Goal: Use online tool/utility: Utilize a website feature to perform a specific function

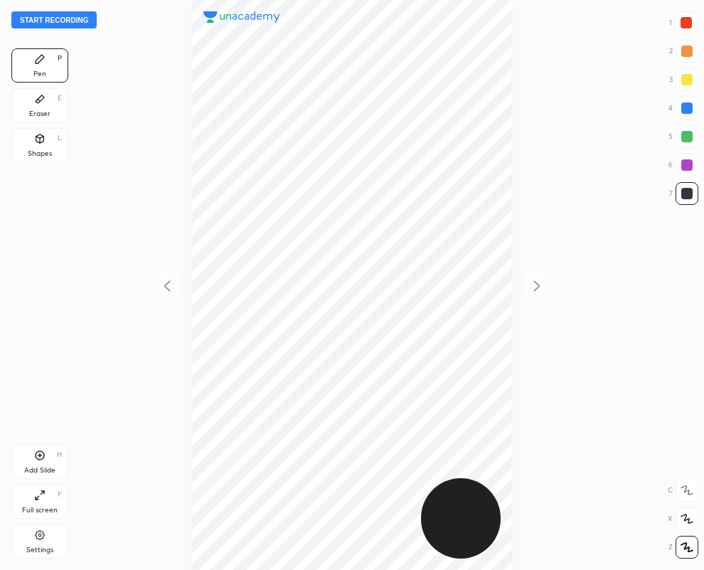
scroll to position [570, 477]
click at [36, 148] on div "Shapes L" at bounding box center [39, 145] width 57 height 34
click at [685, 550] on icon at bounding box center [686, 547] width 11 height 11
click at [686, 164] on div at bounding box center [686, 164] width 11 height 11
click at [686, 21] on div at bounding box center [686, 22] width 11 height 11
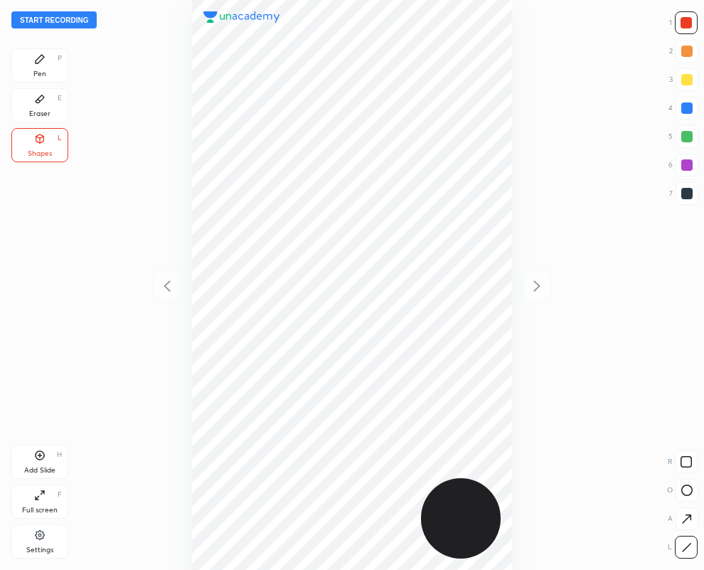
click at [43, 71] on div "Pen P" at bounding box center [39, 65] width 57 height 34
click at [692, 158] on div at bounding box center [687, 165] width 23 height 23
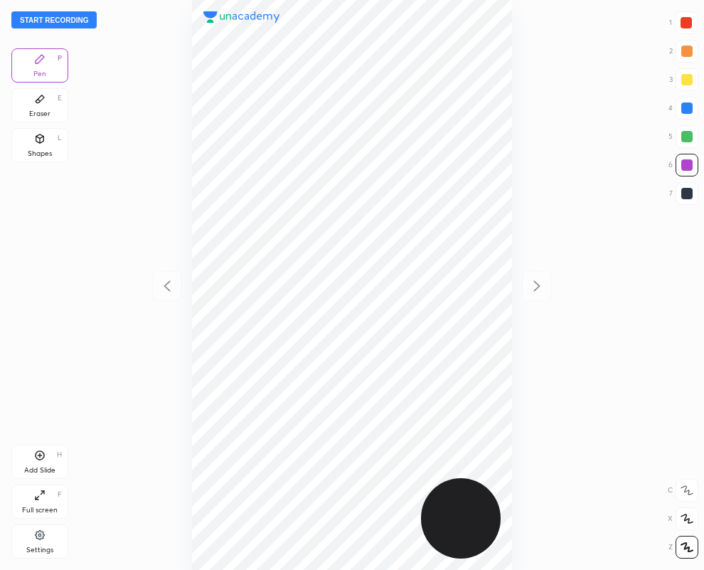
drag, startPoint x: 686, startPoint y: 193, endPoint x: 523, endPoint y: 213, distance: 163.4
click at [685, 193] on div at bounding box center [686, 193] width 11 height 11
drag, startPoint x: 686, startPoint y: 12, endPoint x: 551, endPoint y: 116, distance: 171.0
click at [686, 15] on div at bounding box center [686, 22] width 23 height 23
click at [687, 105] on div at bounding box center [686, 107] width 11 height 11
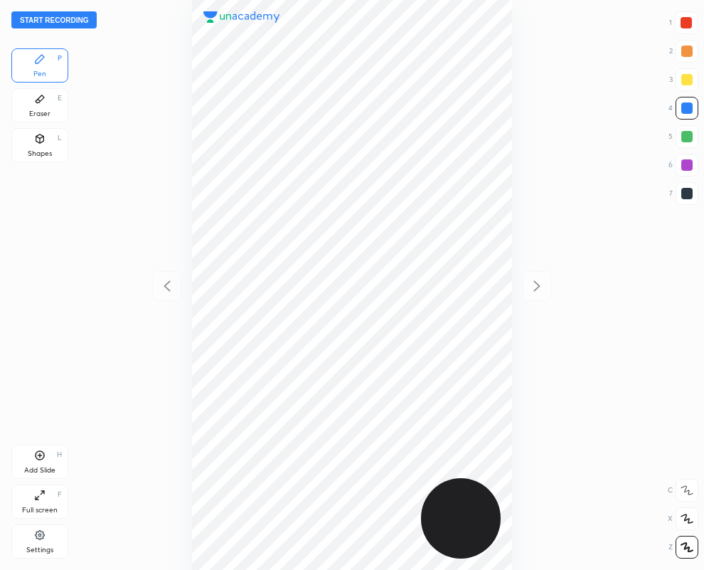
click at [35, 100] on icon at bounding box center [39, 98] width 11 height 11
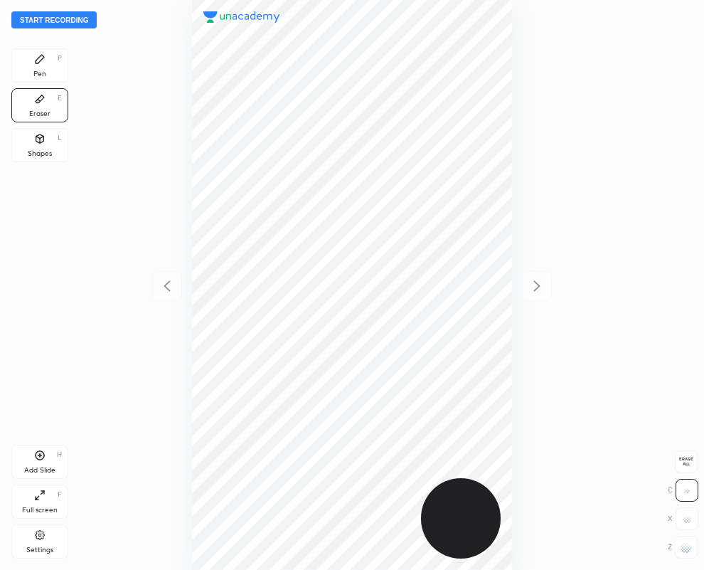
drag, startPoint x: 693, startPoint y: 550, endPoint x: 605, endPoint y: 477, distance: 114.7
click at [687, 545] on div at bounding box center [686, 547] width 23 height 23
click at [46, 68] on div "Pen P" at bounding box center [39, 65] width 57 height 34
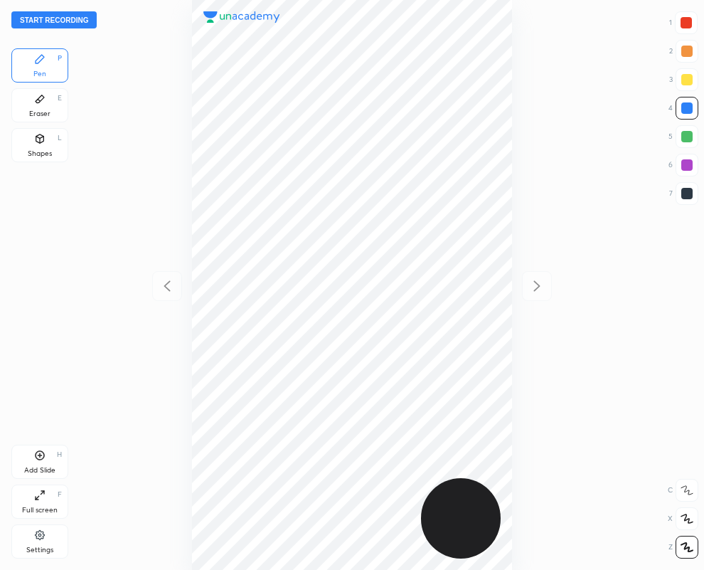
drag, startPoint x: 687, startPoint y: 193, endPoint x: 669, endPoint y: 196, distance: 18.7
click at [683, 190] on div at bounding box center [686, 193] width 11 height 11
drag, startPoint x: 688, startPoint y: 108, endPoint x: 575, endPoint y: 119, distance: 114.3
click at [687, 108] on div at bounding box center [686, 107] width 11 height 11
drag, startPoint x: 688, startPoint y: 196, endPoint x: 528, endPoint y: 263, distance: 173.7
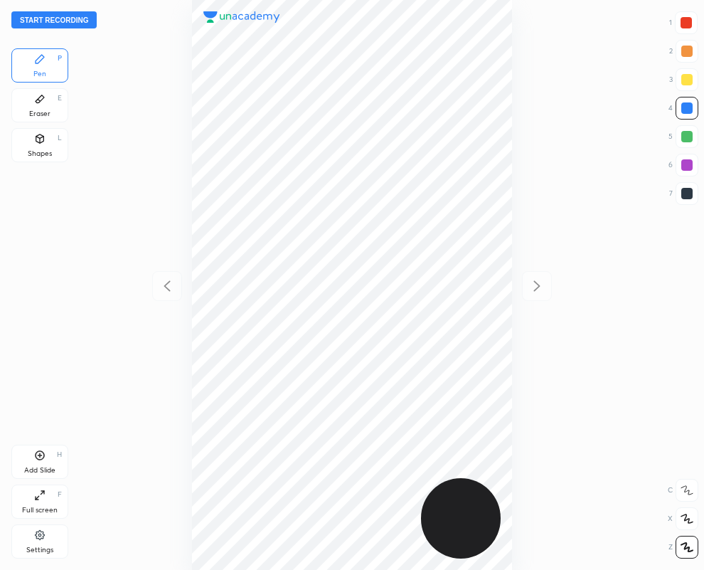
click at [687, 194] on div at bounding box center [686, 193] width 11 height 11
drag, startPoint x: 693, startPoint y: 107, endPoint x: 667, endPoint y: 112, distance: 26.8
click at [694, 108] on div at bounding box center [687, 108] width 23 height 23
click at [39, 100] on icon at bounding box center [40, 99] width 9 height 8
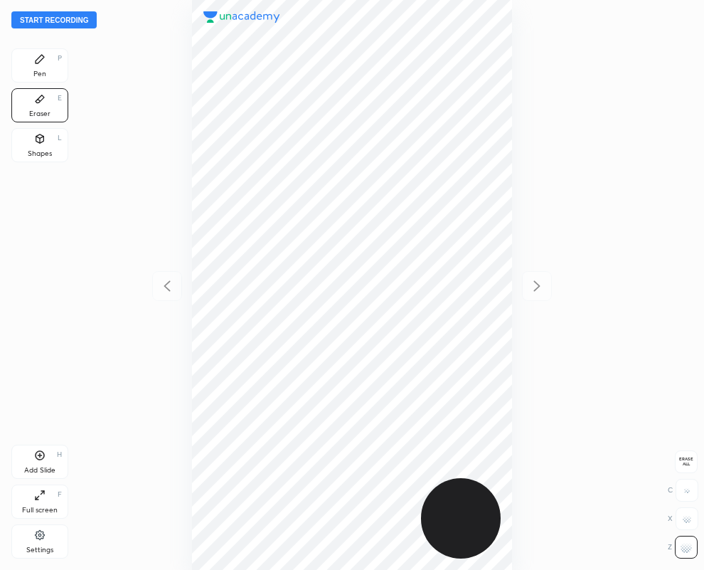
click at [40, 61] on icon at bounding box center [40, 59] width 9 height 9
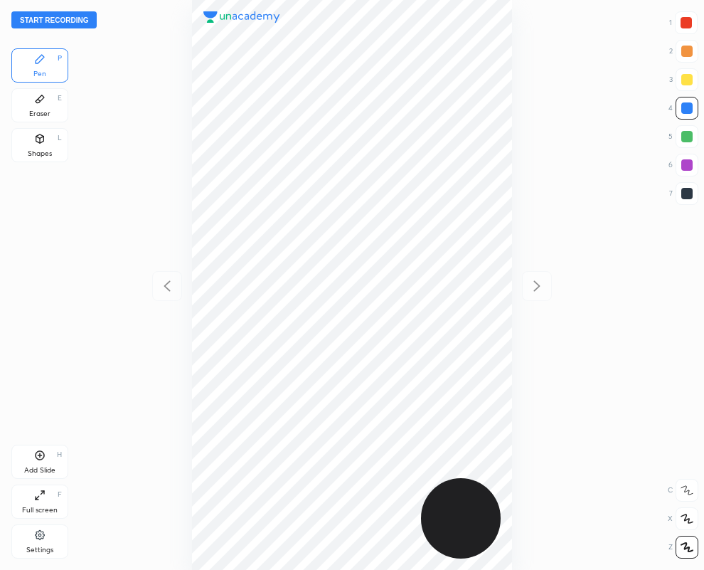
drag, startPoint x: 688, startPoint y: 196, endPoint x: 619, endPoint y: 212, distance: 70.9
click at [686, 196] on div at bounding box center [686, 193] width 11 height 11
click at [685, 26] on div at bounding box center [686, 22] width 11 height 11
click at [29, 100] on div "Eraser E" at bounding box center [39, 105] width 57 height 34
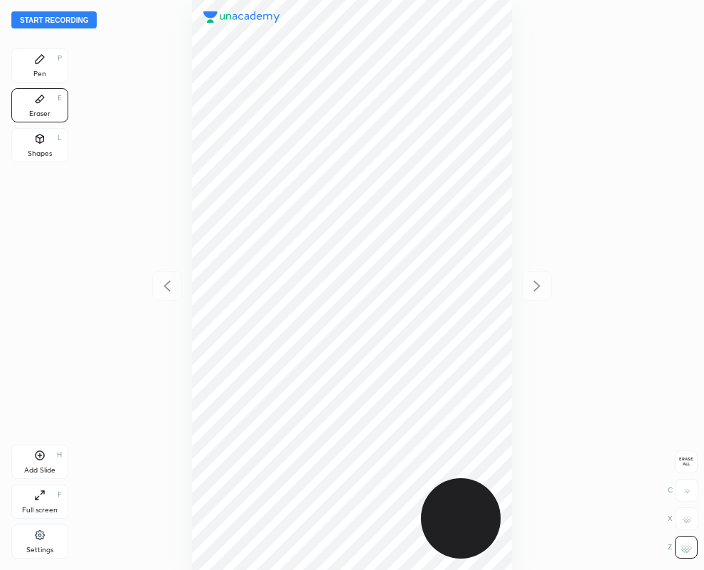
drag, startPoint x: 43, startPoint y: 62, endPoint x: 28, endPoint y: 68, distance: 15.3
click at [42, 62] on icon at bounding box center [39, 58] width 11 height 11
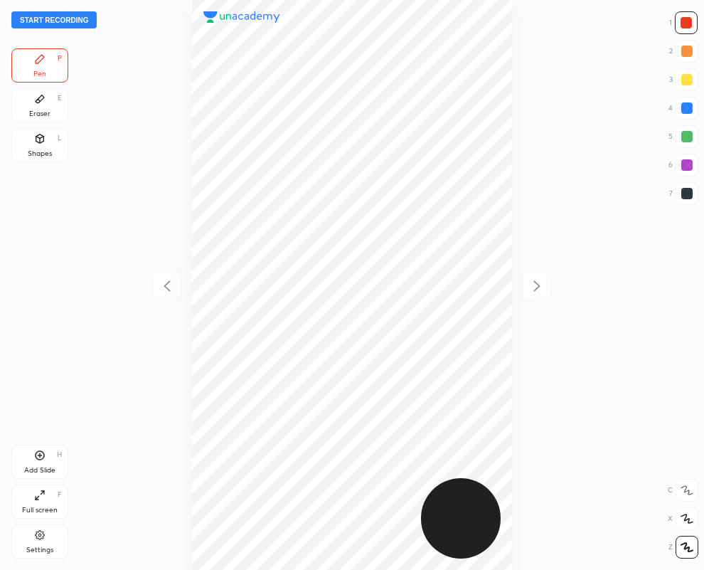
drag, startPoint x: 685, startPoint y: 193, endPoint x: 603, endPoint y: 231, distance: 90.1
click at [681, 193] on div at bounding box center [686, 193] width 11 height 11
click at [688, 161] on div at bounding box center [686, 164] width 11 height 11
drag, startPoint x: 693, startPoint y: 193, endPoint x: 654, endPoint y: 213, distance: 44.2
click at [692, 193] on div at bounding box center [687, 193] width 23 height 23
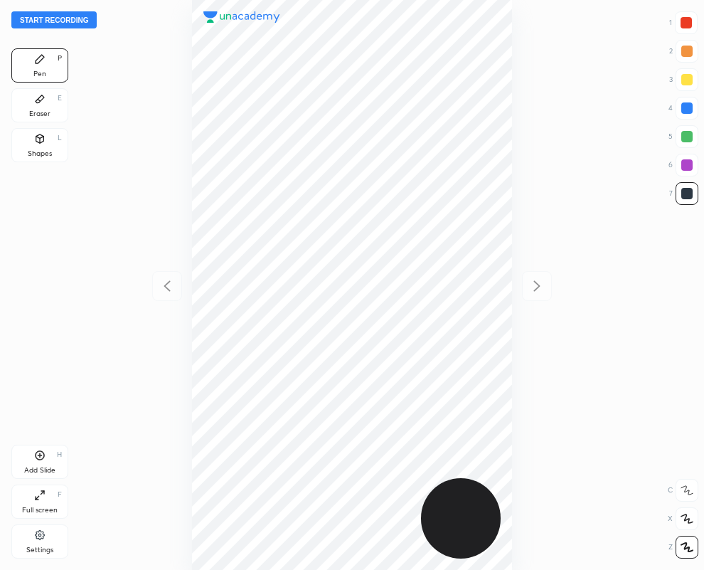
drag, startPoint x: 686, startPoint y: 111, endPoint x: 661, endPoint y: 132, distance: 33.3
click at [685, 112] on div at bounding box center [686, 107] width 11 height 11
click at [43, 468] on div "Add Slide" at bounding box center [39, 470] width 31 height 7
drag, startPoint x: 686, startPoint y: 190, endPoint x: 679, endPoint y: 189, distance: 7.1
click at [684, 190] on div at bounding box center [686, 193] width 11 height 11
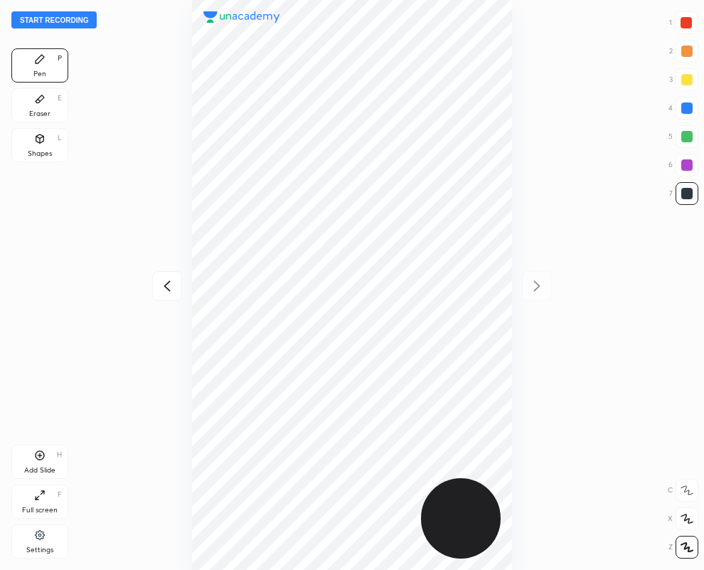
click at [166, 289] on icon at bounding box center [167, 285] width 17 height 17
click at [536, 283] on icon at bounding box center [536, 285] width 17 height 17
click at [164, 285] on icon at bounding box center [167, 285] width 6 height 11
click at [538, 285] on icon at bounding box center [537, 285] width 6 height 11
drag, startPoint x: 691, startPoint y: 104, endPoint x: 555, endPoint y: 105, distance: 135.9
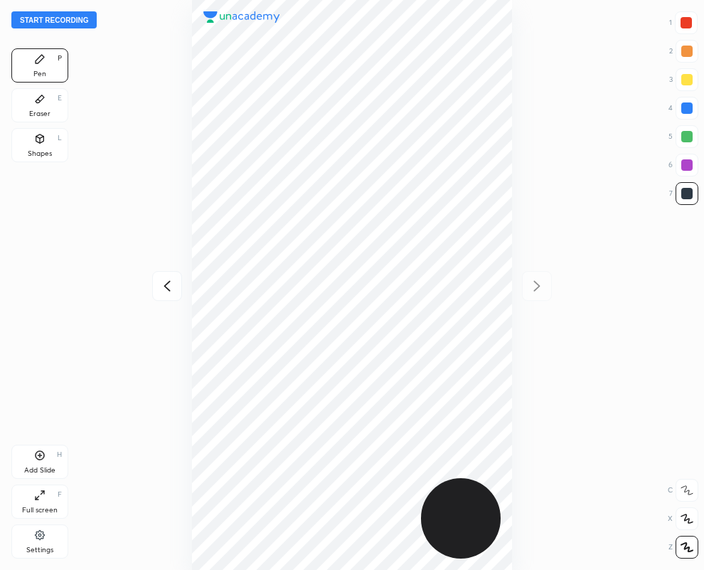
click at [690, 105] on div at bounding box center [686, 107] width 11 height 11
drag, startPoint x: 687, startPoint y: 193, endPoint x: 640, endPoint y: 187, distance: 47.4
click at [684, 196] on div at bounding box center [686, 193] width 11 height 11
drag, startPoint x: 688, startPoint y: 18, endPoint x: 555, endPoint y: 100, distance: 156.1
click at [688, 21] on div at bounding box center [686, 22] width 23 height 23
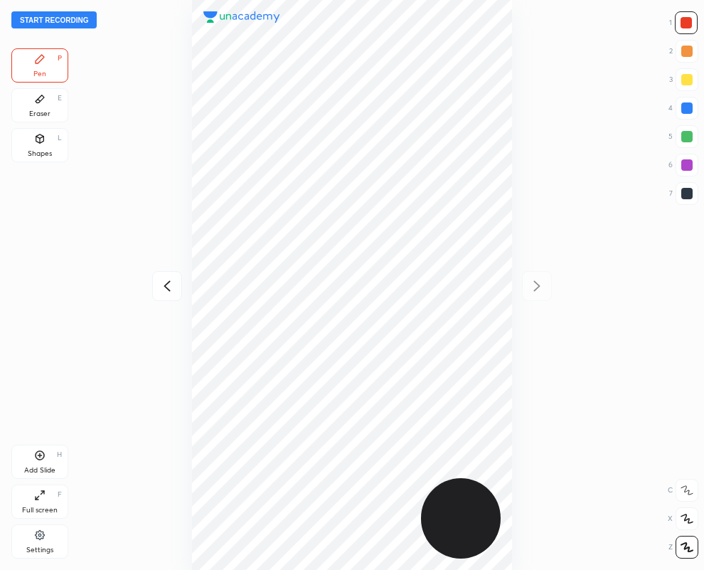
click at [685, 161] on div at bounding box center [686, 164] width 11 height 11
click at [164, 285] on icon at bounding box center [167, 285] width 6 height 11
click at [68, 18] on button "Start recording" at bounding box center [53, 19] width 85 height 17
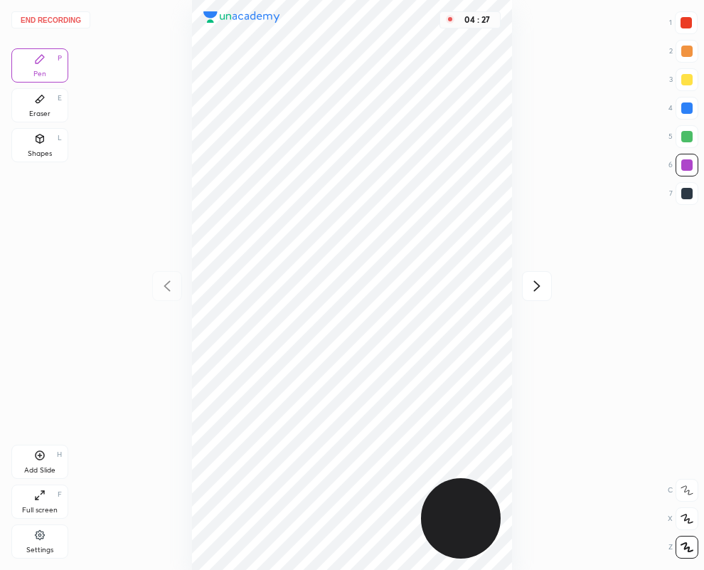
click at [538, 286] on icon at bounding box center [537, 285] width 6 height 11
click at [42, 19] on button "End recording" at bounding box center [50, 19] width 79 height 17
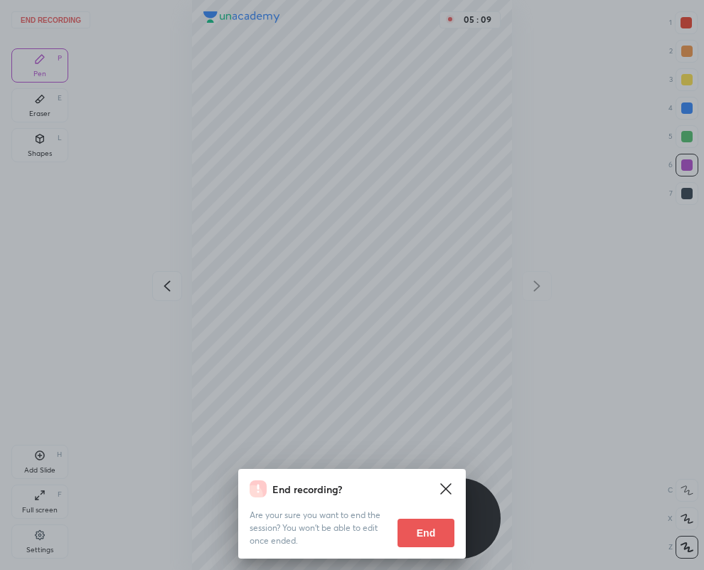
click at [437, 531] on button "End" at bounding box center [426, 532] width 57 height 28
